Goal: Find specific page/section: Find specific page/section

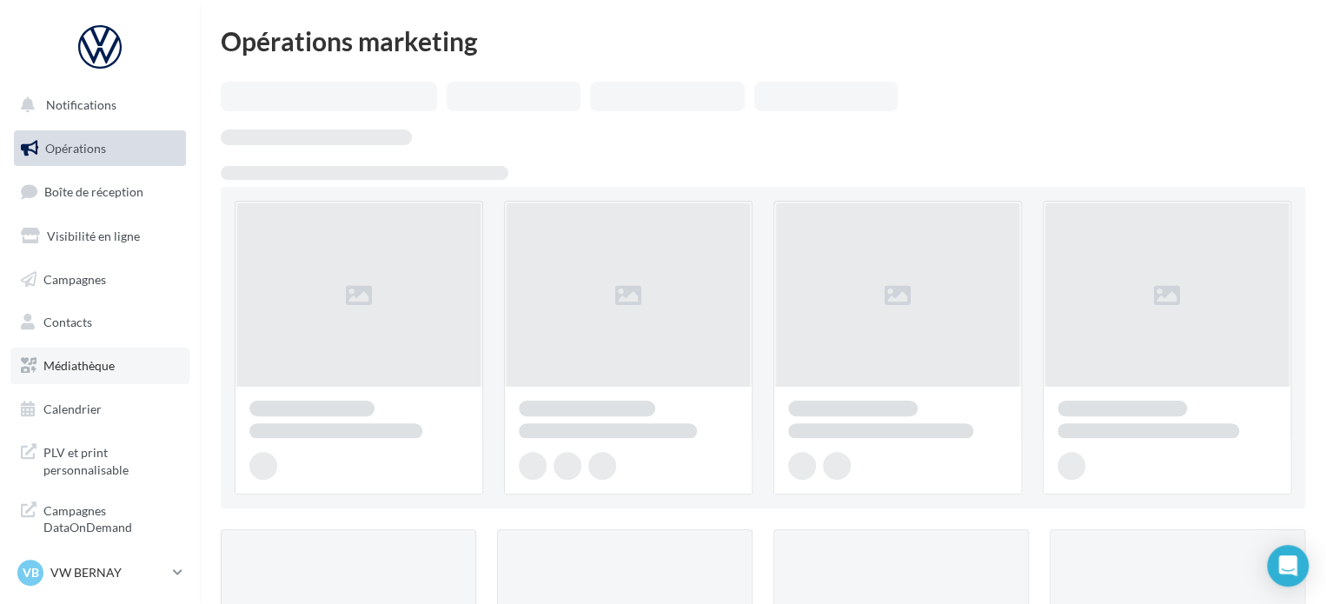
click at [85, 357] on link "Médiathèque" at bounding box center [99, 365] width 179 height 36
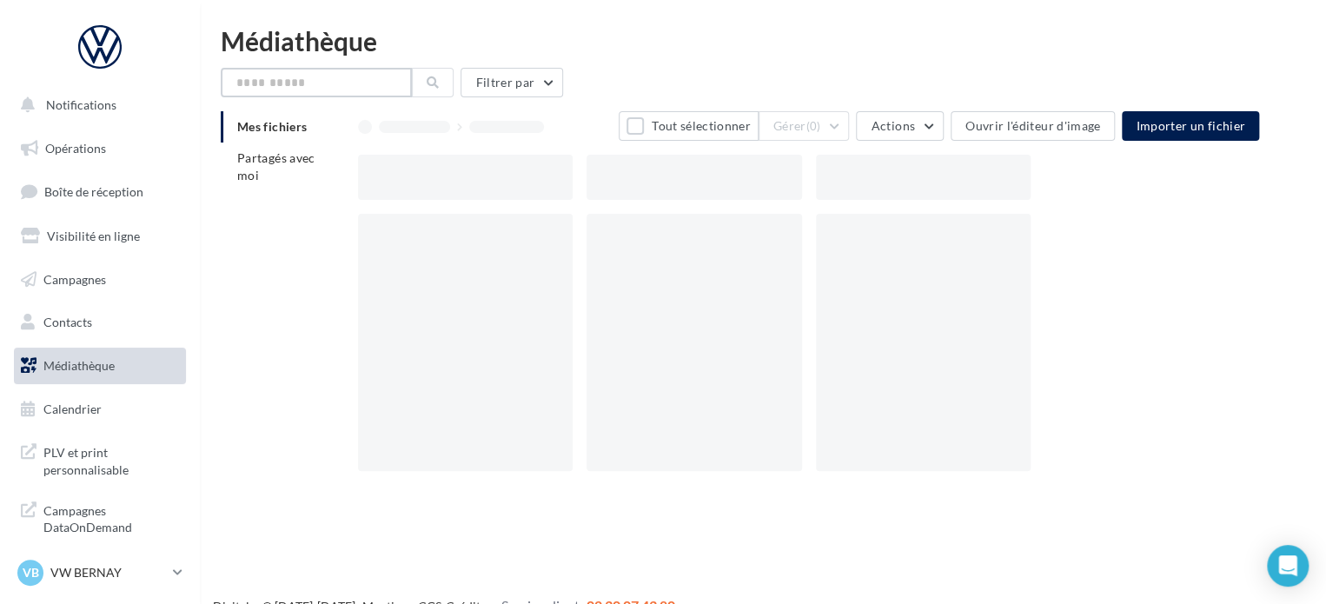
click at [313, 88] on input "text" at bounding box center [316, 83] width 191 height 30
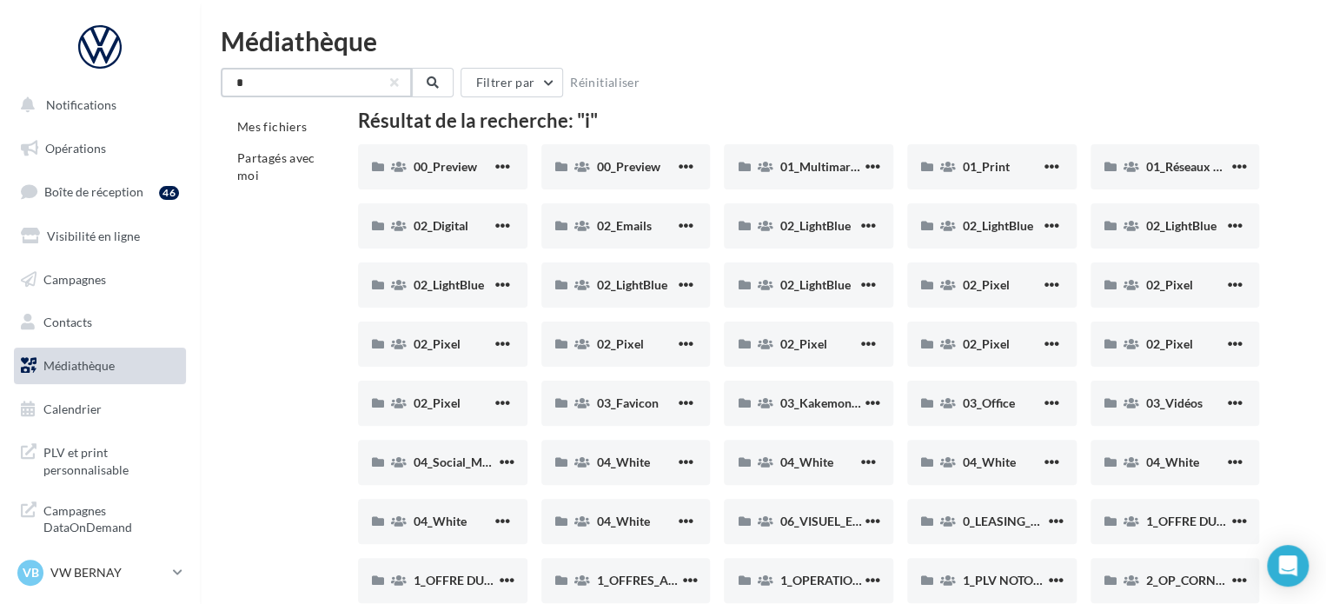
type input "*"
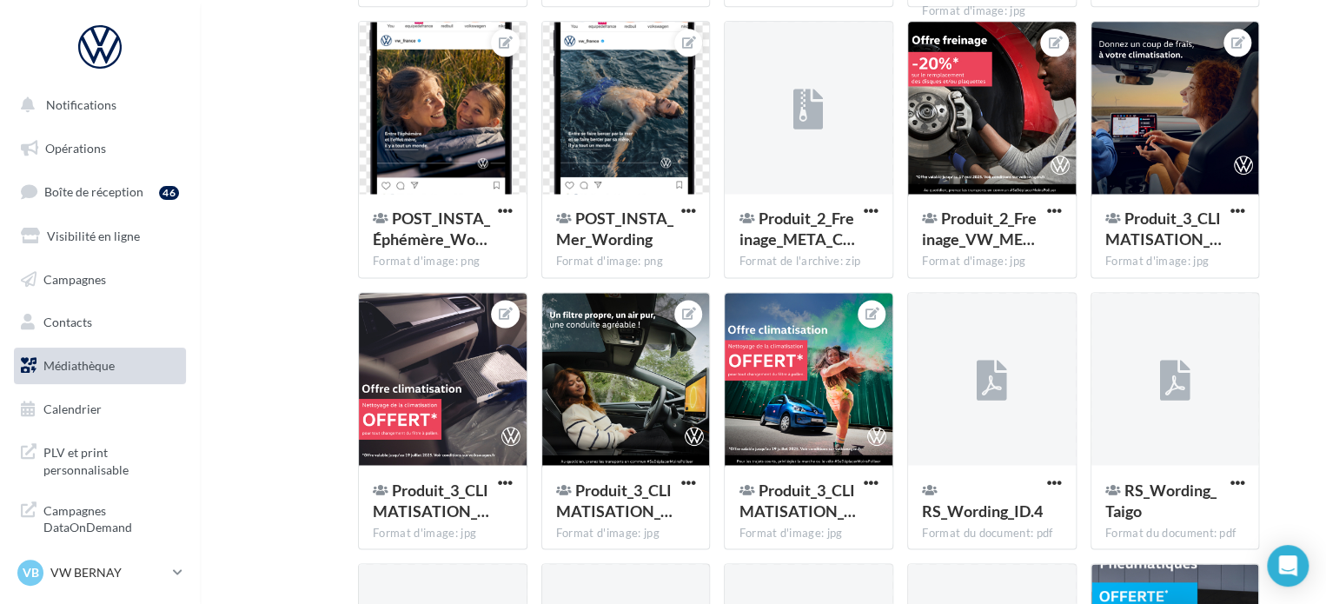
scroll to position [27671, 0]
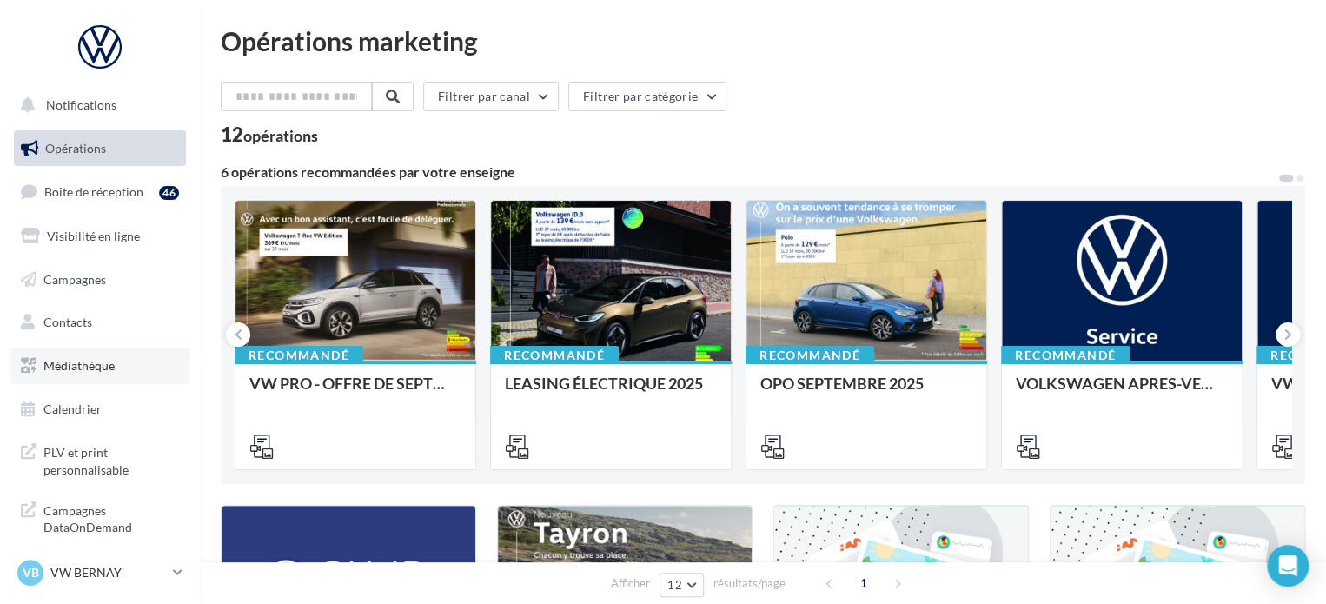
click at [73, 354] on link "Médiathèque" at bounding box center [99, 365] width 179 height 36
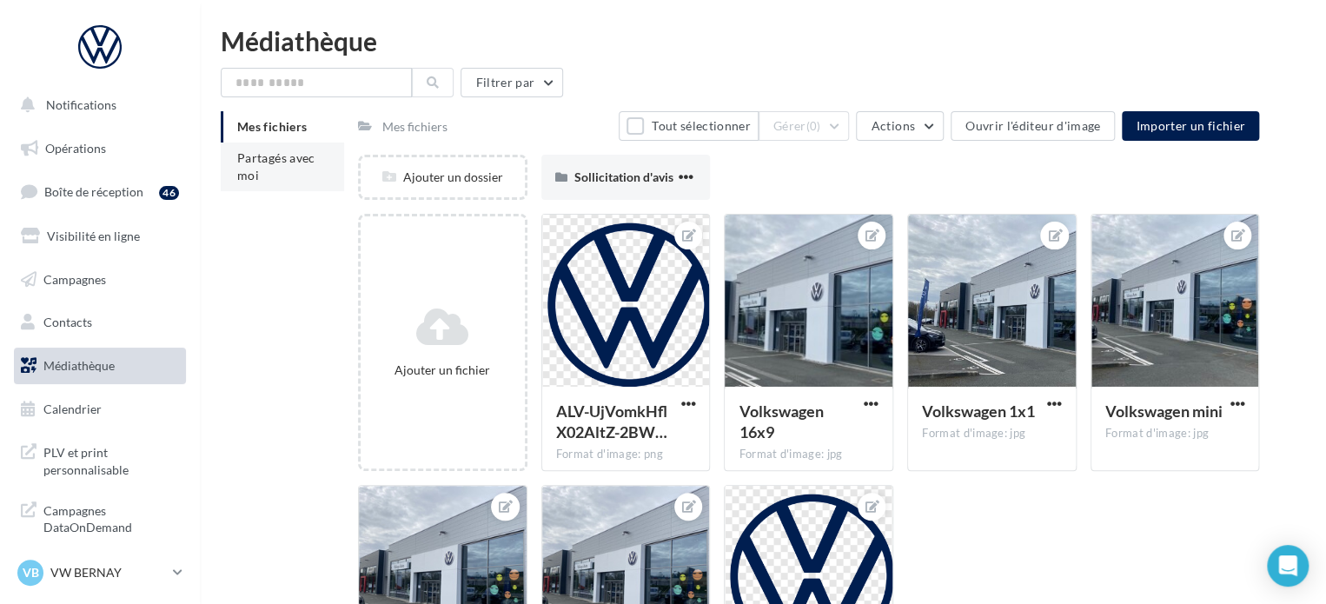
click at [254, 183] on li "Partagés avec moi" at bounding box center [282, 166] width 123 height 49
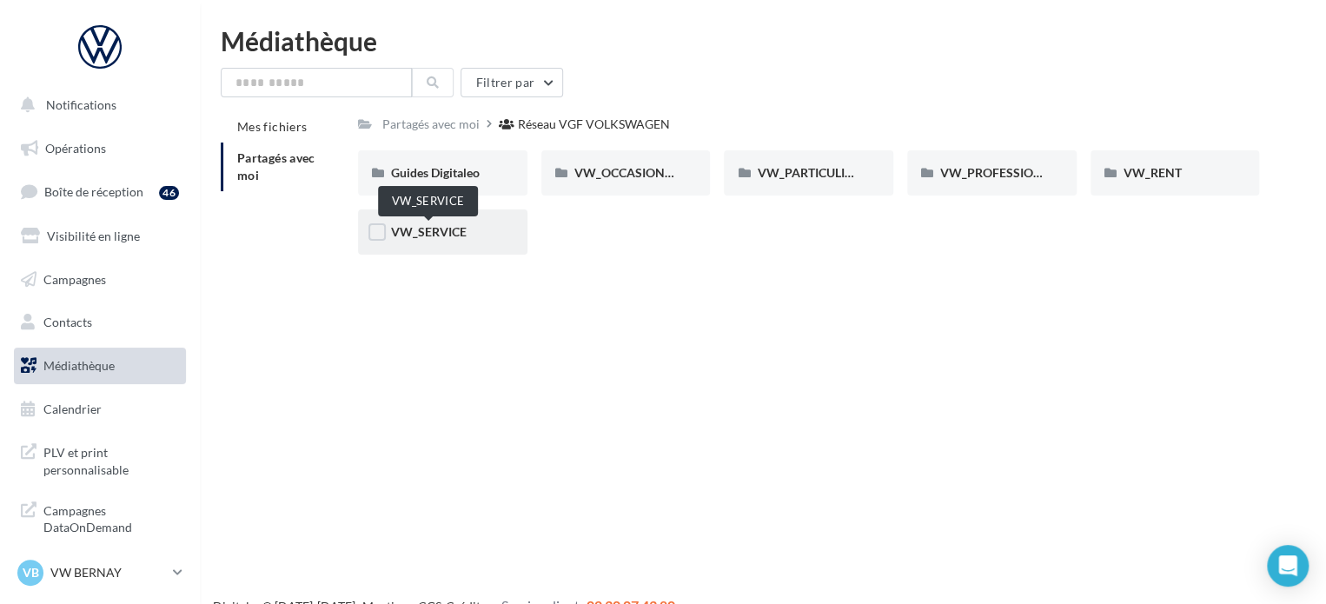
click at [420, 239] on span "VW_SERVICE" at bounding box center [429, 231] width 76 height 15
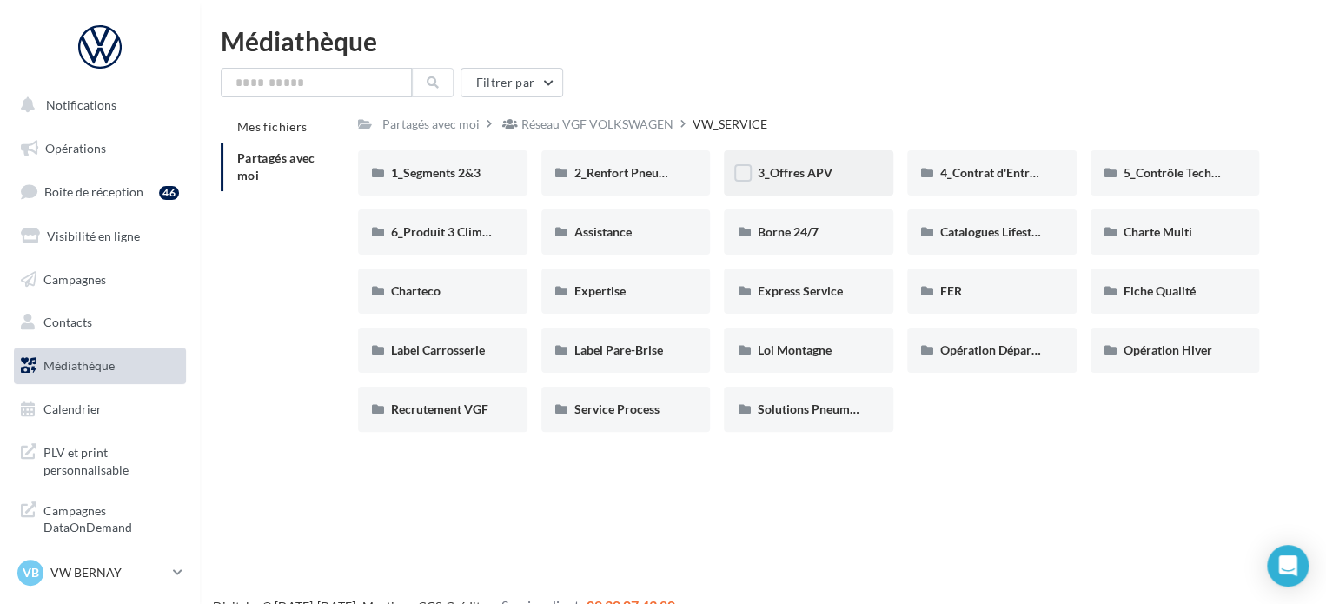
click at [869, 170] on div "3_Offres APV" at bounding box center [808, 172] width 169 height 45
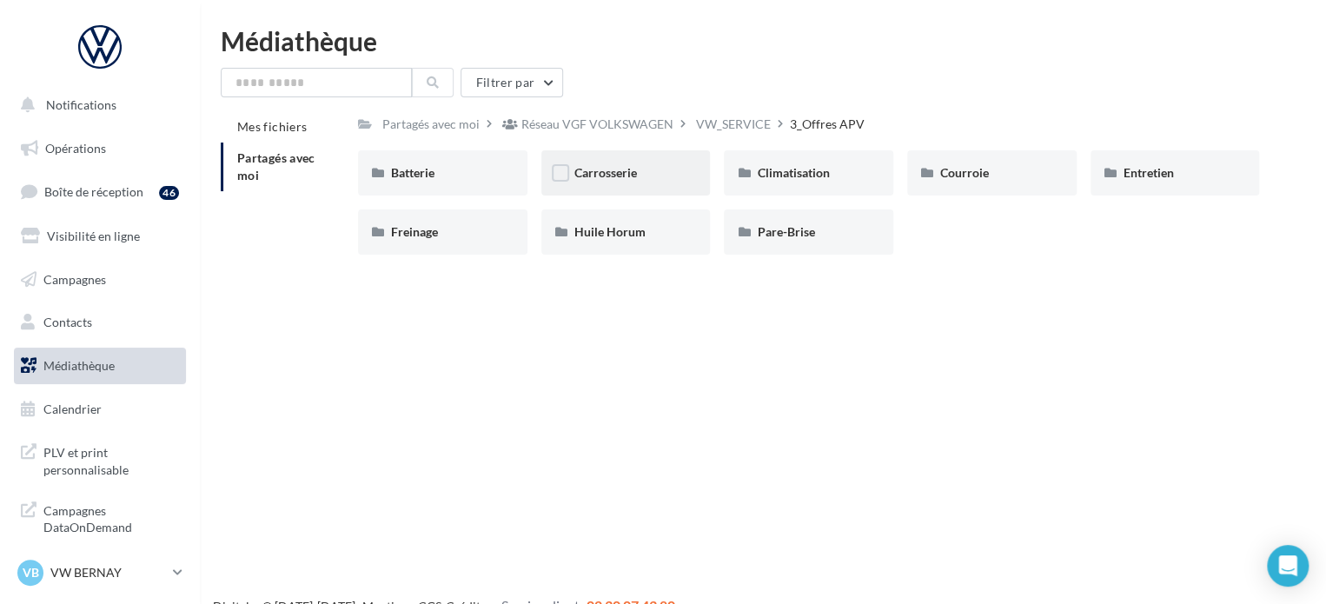
click at [645, 168] on div "Carrosserie" at bounding box center [625, 172] width 103 height 17
click at [815, 178] on span "Climatisation" at bounding box center [793, 172] width 72 height 15
click at [1157, 174] on span "Entretien" at bounding box center [1148, 172] width 50 height 15
click at [814, 213] on div "Pare-Brise" at bounding box center [808, 231] width 169 height 45
click at [608, 228] on span "Huile Horum" at bounding box center [609, 231] width 71 height 15
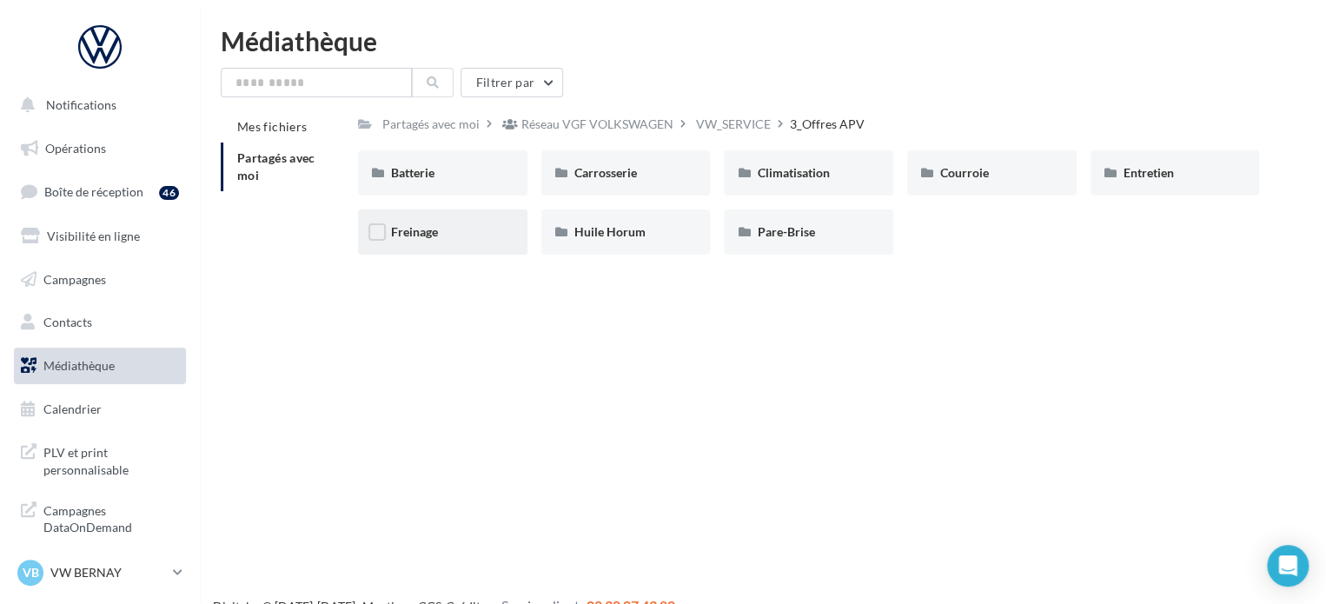
click at [468, 241] on div "Freinage" at bounding box center [442, 231] width 169 height 45
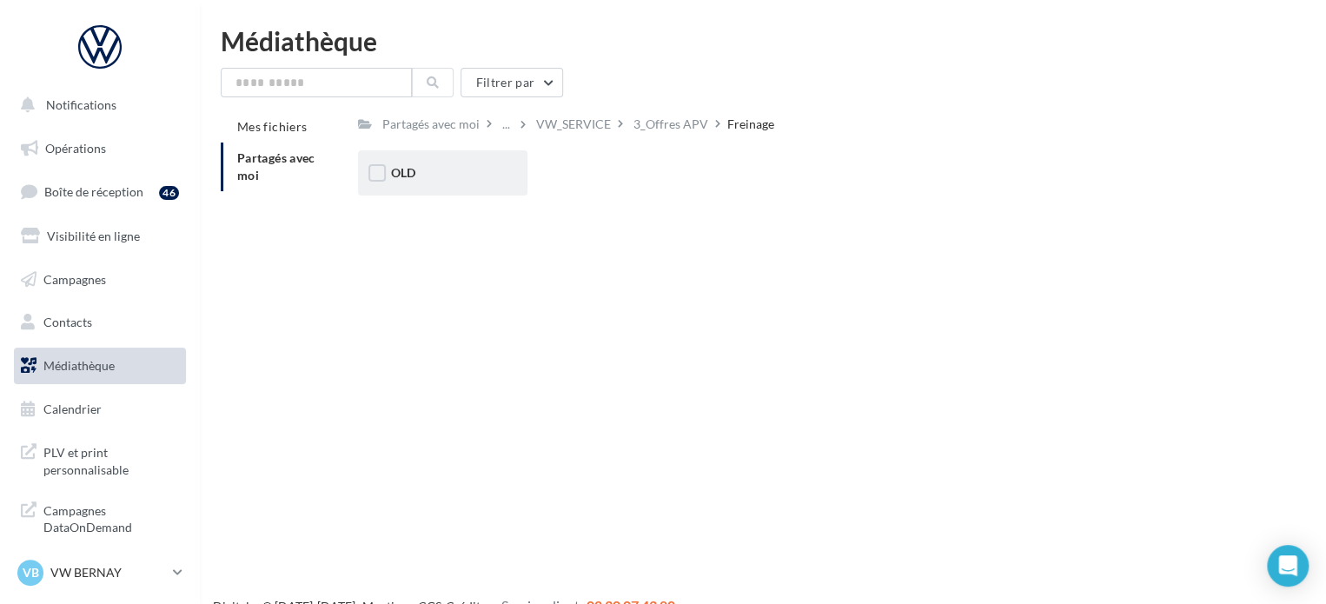
click at [450, 174] on div "OLD" at bounding box center [442, 172] width 103 height 17
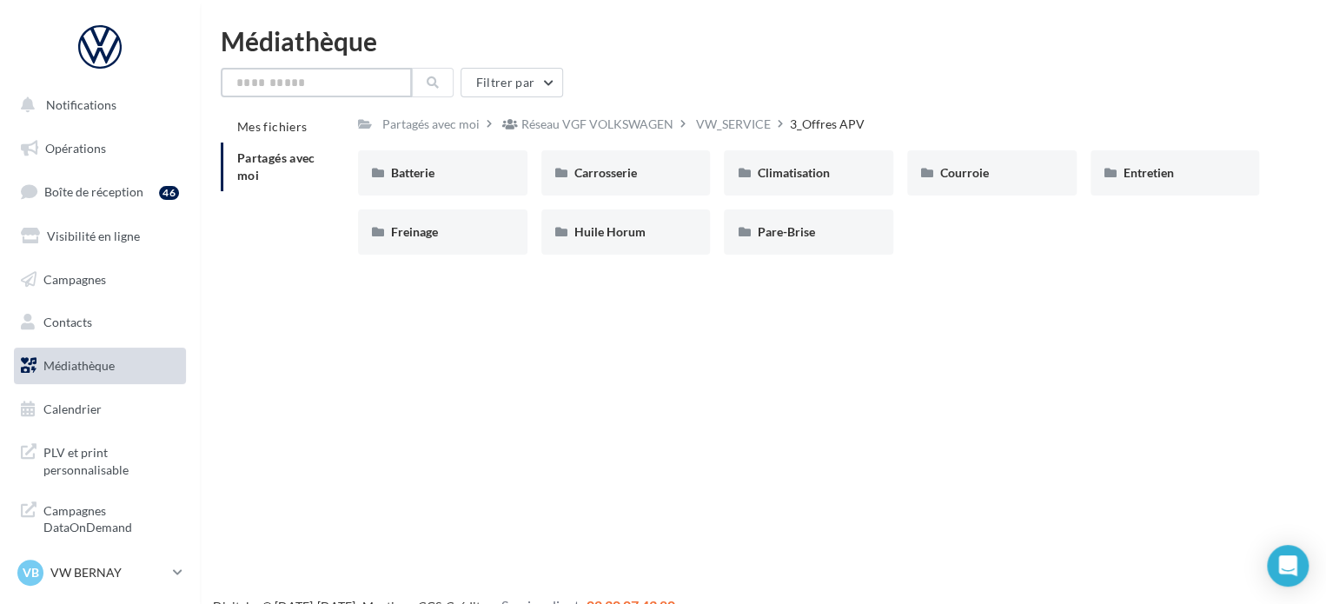
click at [329, 73] on input "text" at bounding box center [316, 83] width 191 height 30
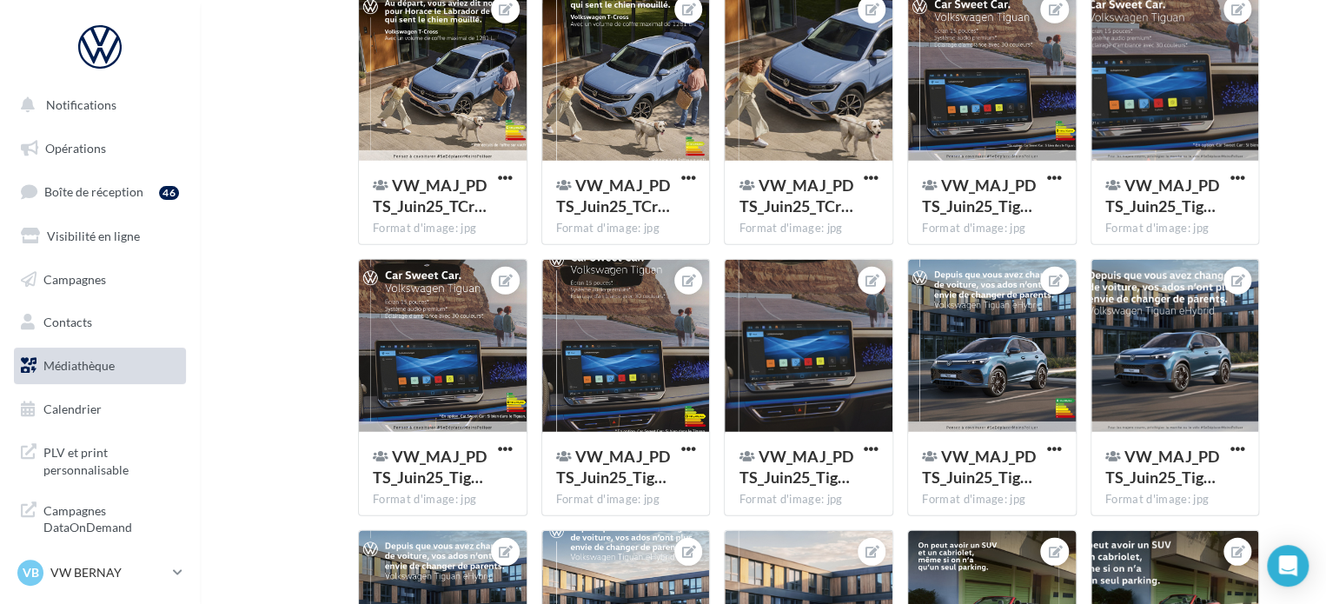
scroll to position [49113, 0]
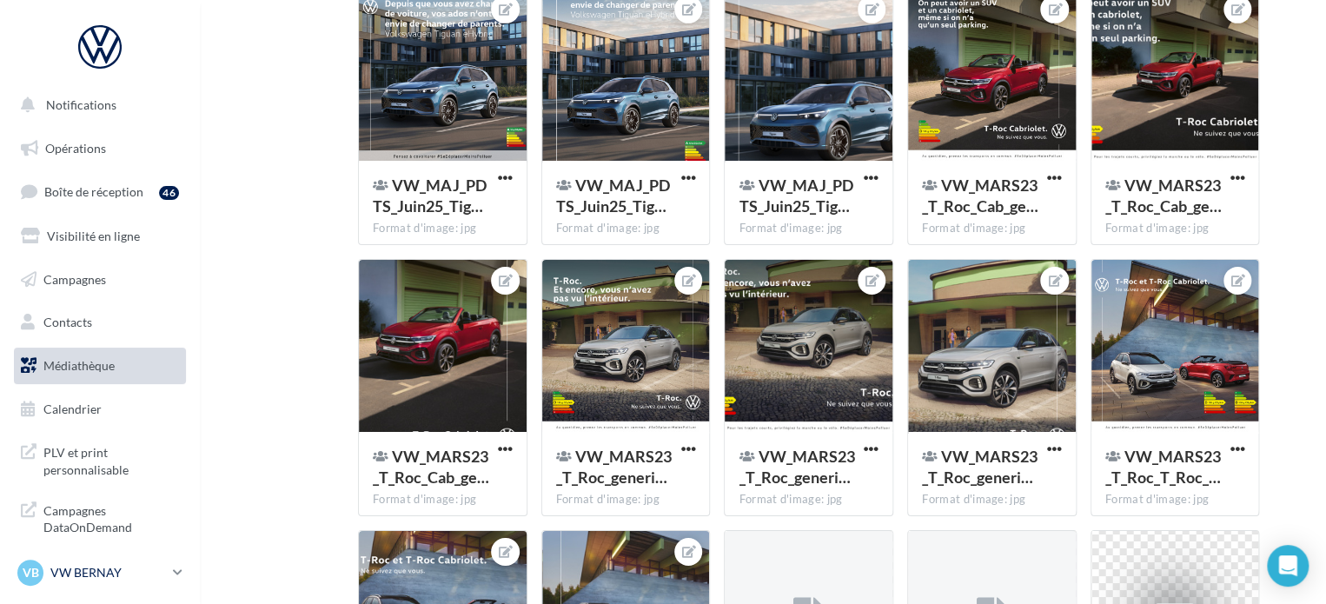
type input "*"
click at [109, 560] on div "VB VW BERNAY vw-ber-vau" at bounding box center [91, 572] width 149 height 26
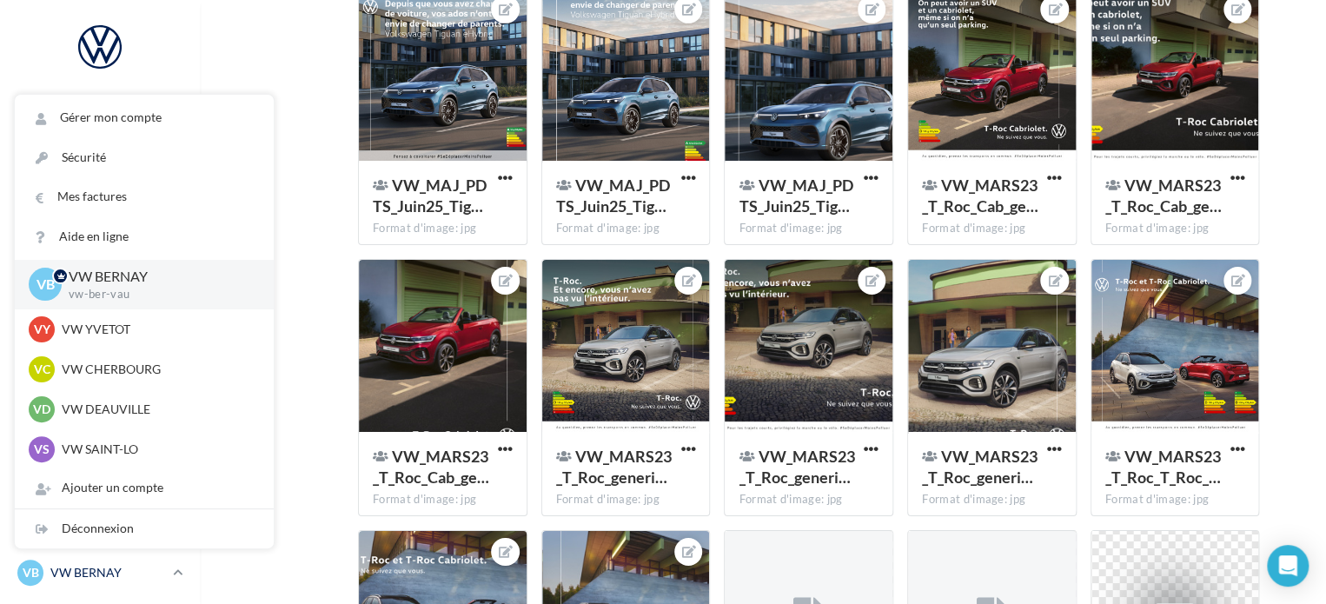
scroll to position [49655, 0]
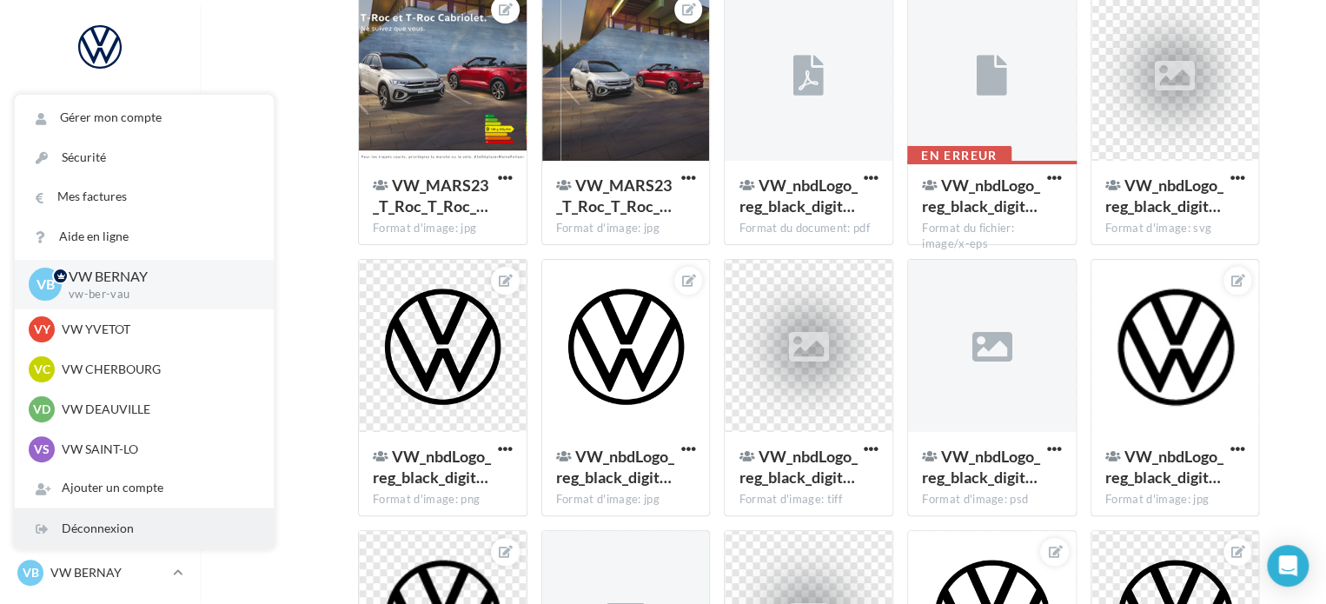
click at [97, 536] on div "Déconnexion" at bounding box center [144, 528] width 259 height 39
